Goal: Complete application form

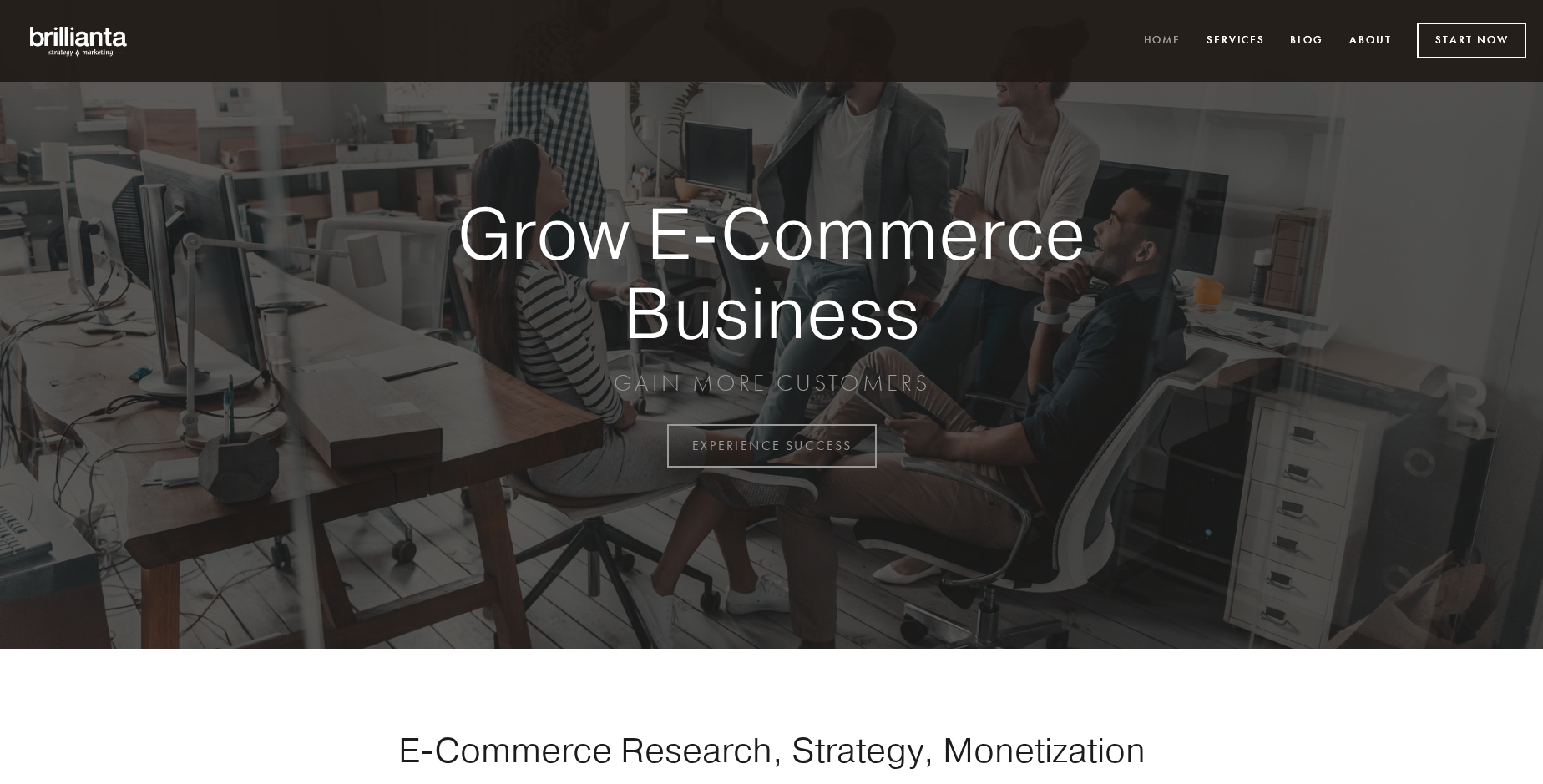
scroll to position [4375, 0]
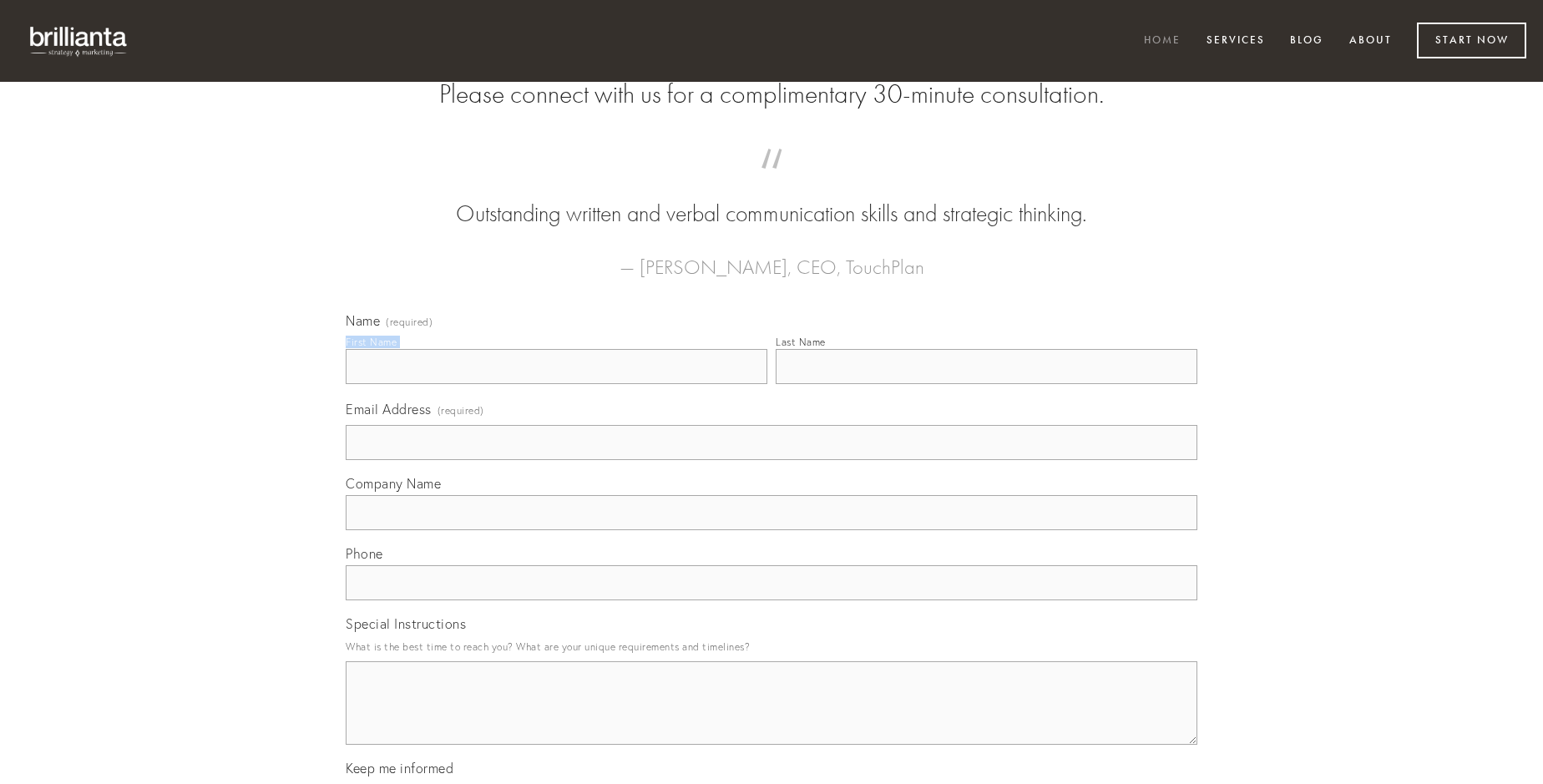
type input "[PERSON_NAME]"
click at [986, 384] on input "Last Name" at bounding box center [986, 366] width 421 height 35
type input "[PERSON_NAME]"
click at [771, 460] on input "Email Address (required)" at bounding box center [771, 442] width 851 height 35
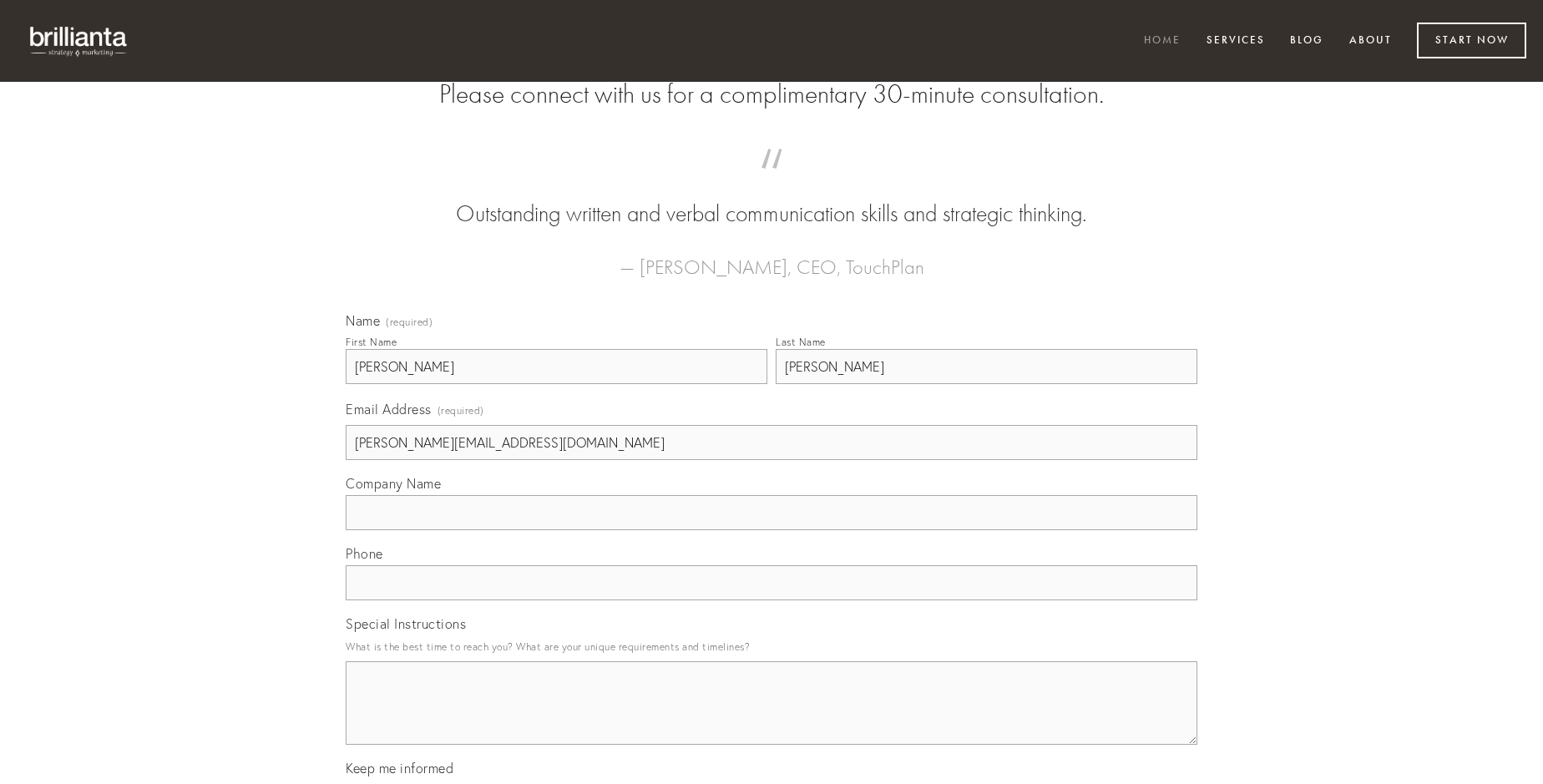
type input "[PERSON_NAME][EMAIL_ADDRESS][DOMAIN_NAME]"
click at [771, 530] on input "Company Name" at bounding box center [771, 513] width 851 height 35
type input "tersus"
click at [771, 600] on input "text" at bounding box center [771, 582] width 851 height 35
click at [771, 718] on textarea "Special Instructions" at bounding box center [771, 703] width 851 height 84
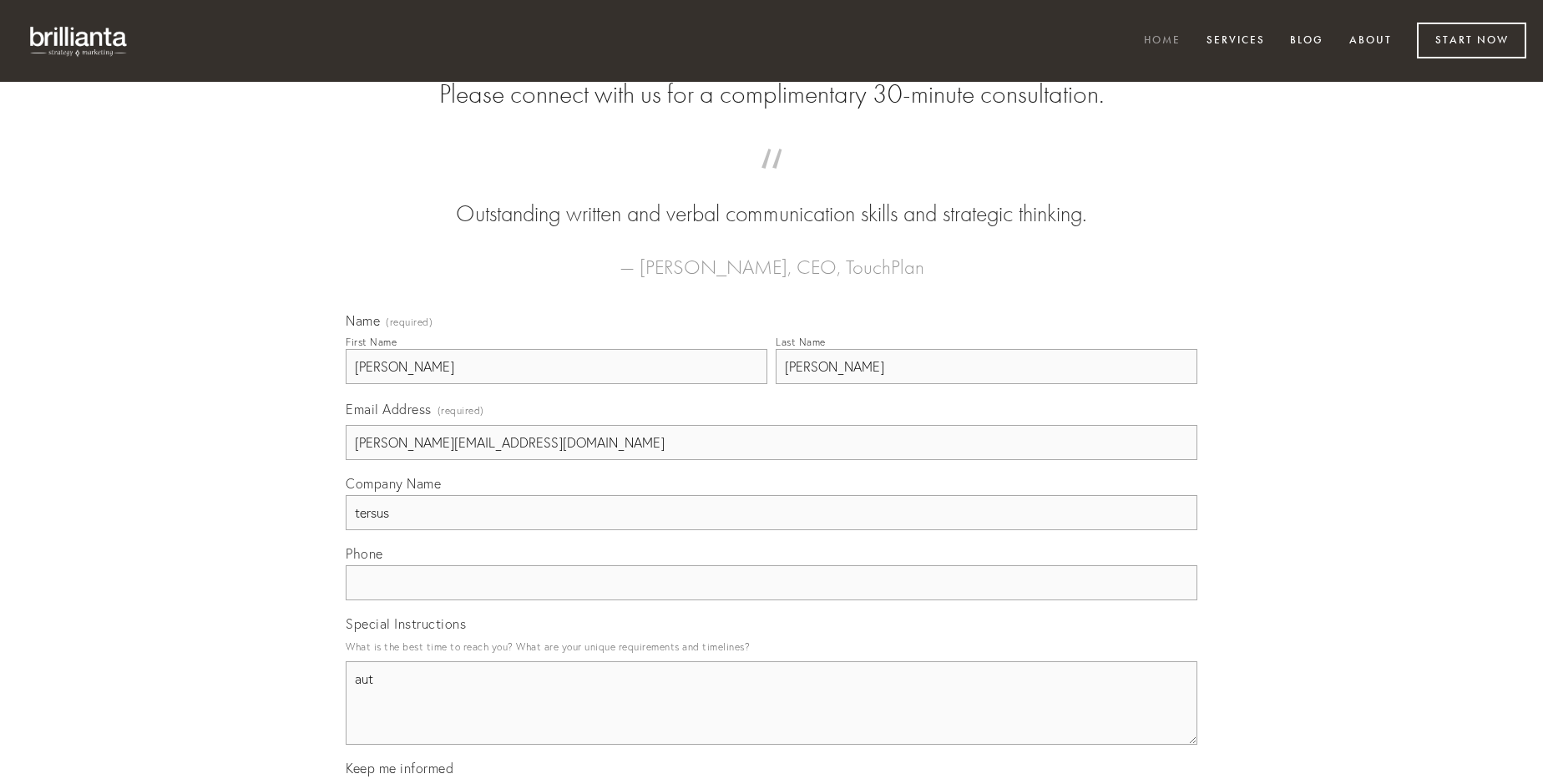
type textarea "aut"
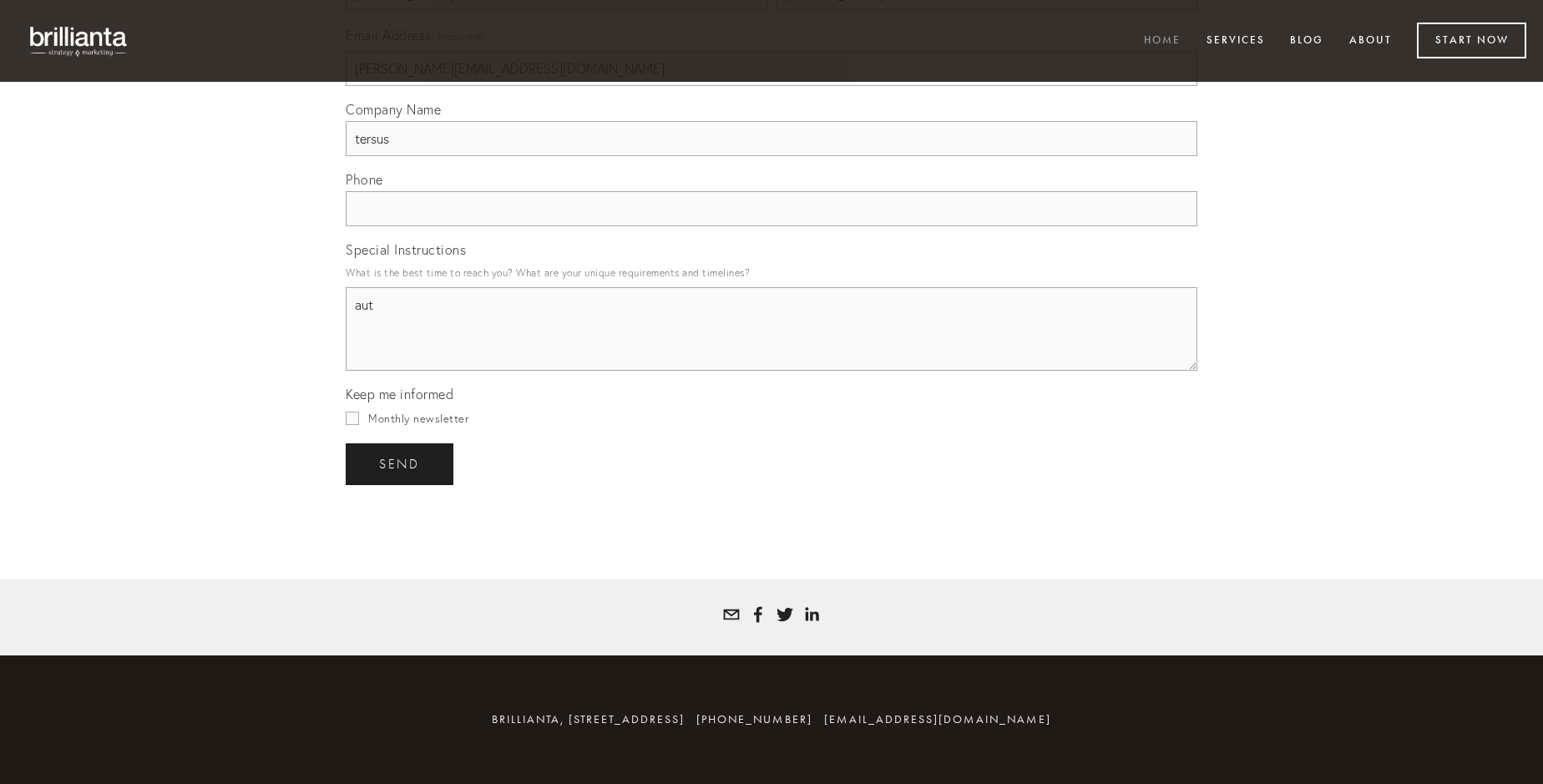
click at [400, 463] on span "send" at bounding box center [399, 464] width 41 height 15
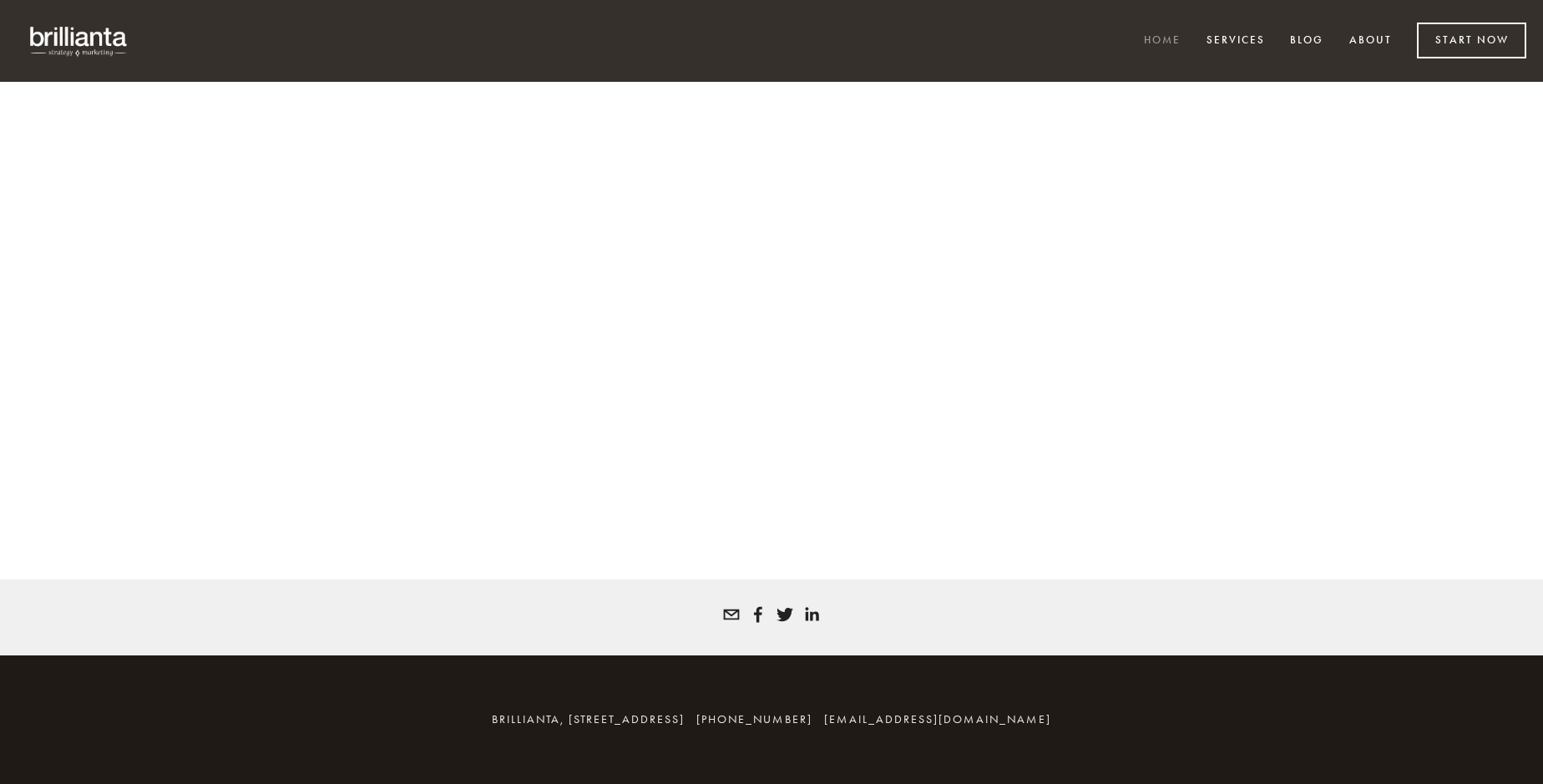
scroll to position [4352, 0]
